Goal: Information Seeking & Learning: Stay updated

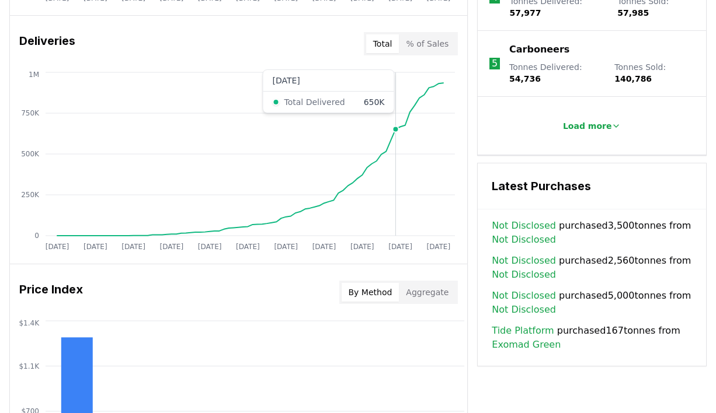
click at [398, 91] on icon "[DATE] [DATE] [DATE] [DATE] [DATE] [DATE] [DATE] [DATE] [DATE] [DATE] [DATE] 0 …" at bounding box center [234, 162] width 448 height 187
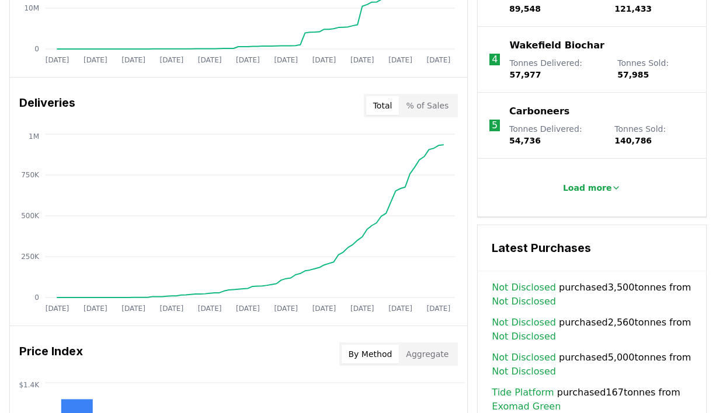
scroll to position [644, 0]
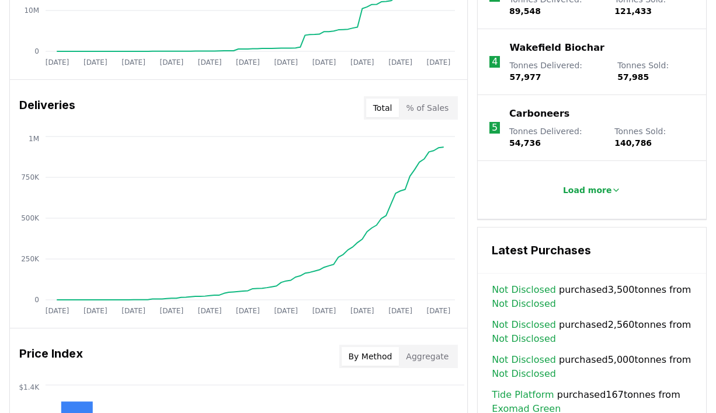
click at [399, 89] on div "Deliveries Total % of Sales" at bounding box center [238, 108] width 457 height 42
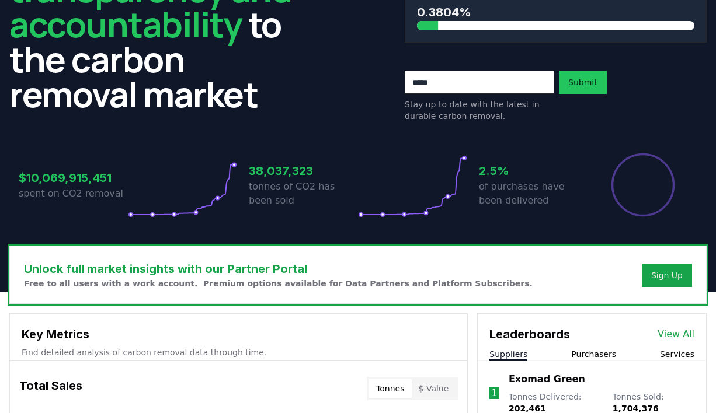
scroll to position [0, 0]
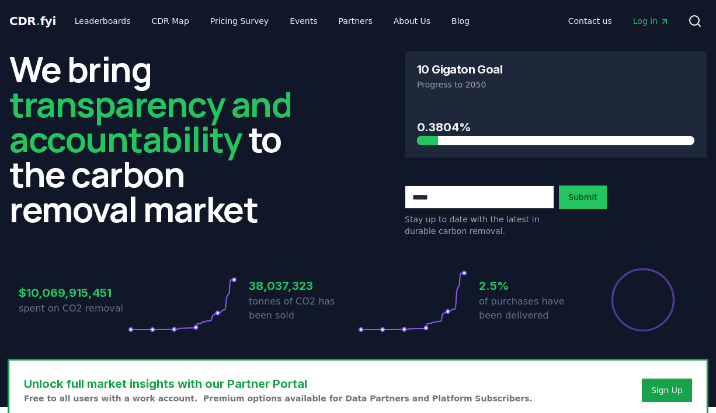
click at [127, 6] on div "CDR . fyi Leaderboards CDR Map Pricing Survey Events Partners About Us Blog Con…" at bounding box center [357, 21] width 697 height 42
click at [110, 25] on link "Leaderboards" at bounding box center [102, 21] width 75 height 21
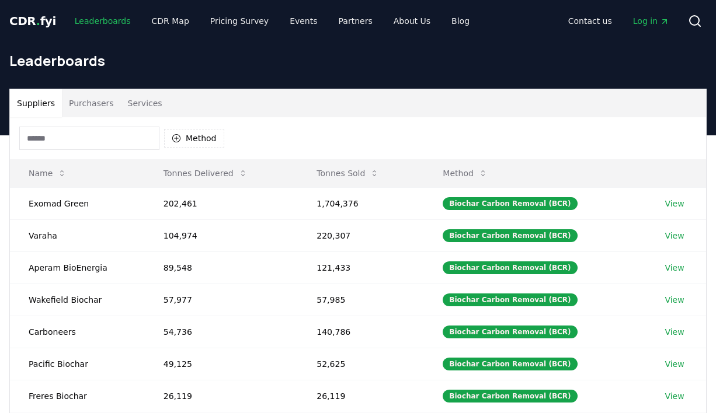
click at [117, 31] on link "Leaderboards" at bounding box center [102, 21] width 75 height 21
click at [229, 18] on link "Pricing Survey" at bounding box center [239, 21] width 77 height 21
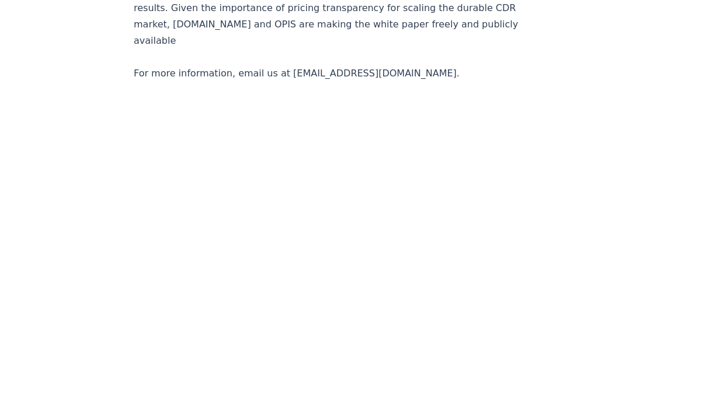
scroll to position [2713, 0]
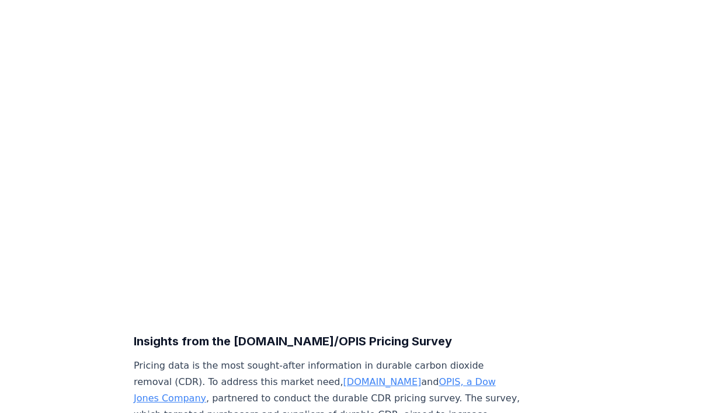
scroll to position [0, 0]
